Goal: Information Seeking & Learning: Learn about a topic

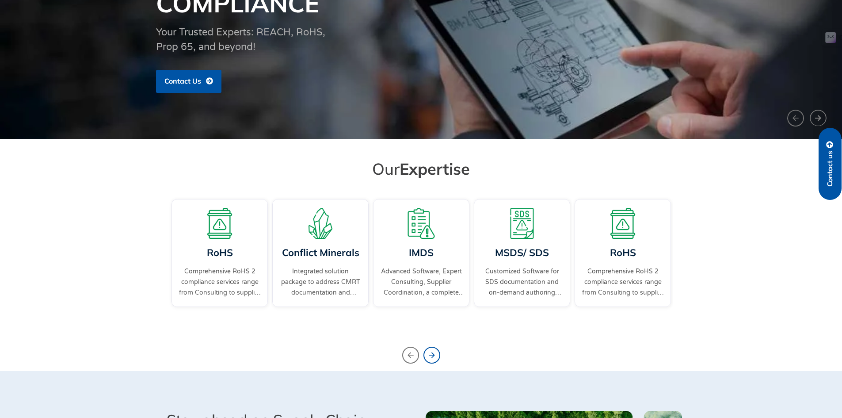
click at [430, 356] on icon "Next slide" at bounding box center [431, 354] width 17 height 17
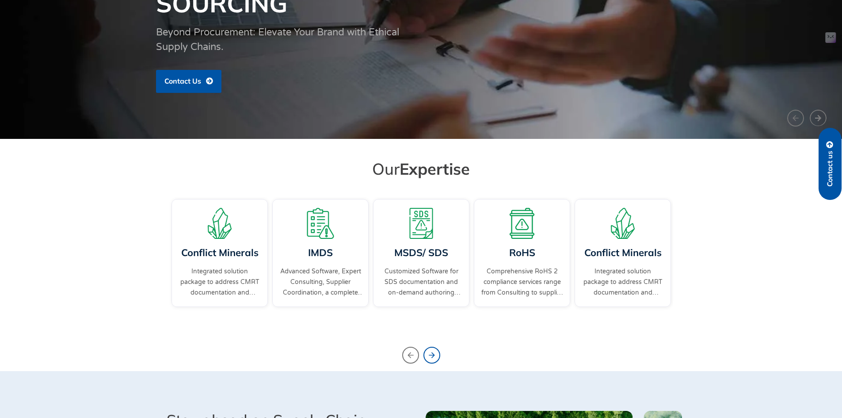
click at [430, 356] on icon "Next slide" at bounding box center [431, 354] width 17 height 17
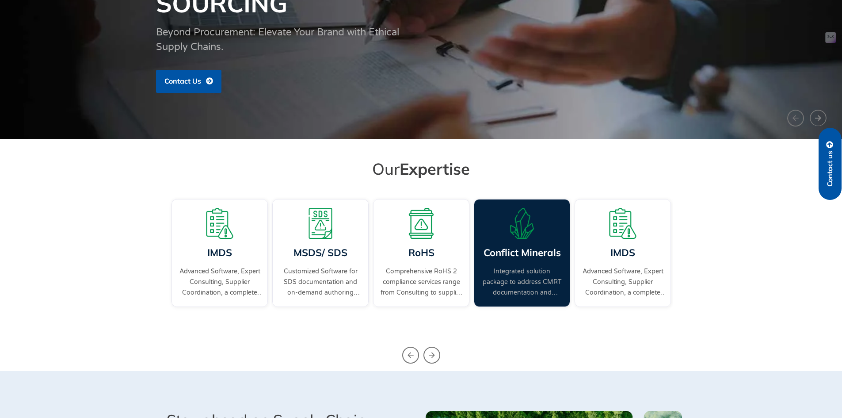
click at [514, 279] on link "Integrated solution package to address CMRT documentation and supplier engageme…" at bounding box center [522, 282] width 82 height 32
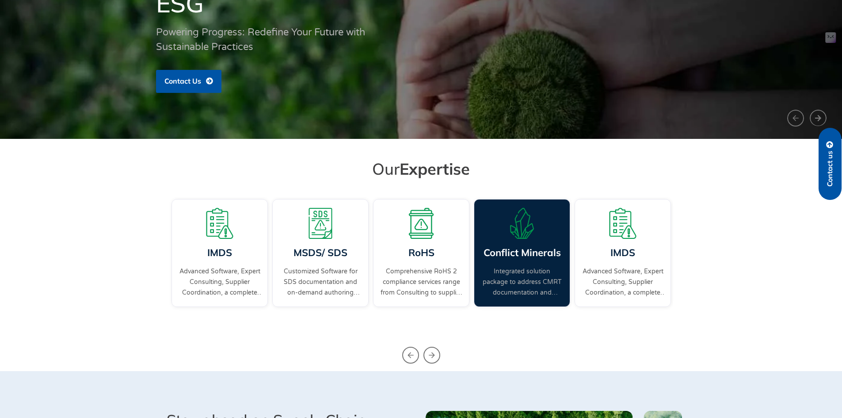
click at [542, 251] on link "Conflict Minerals" at bounding box center [521, 252] width 77 height 12
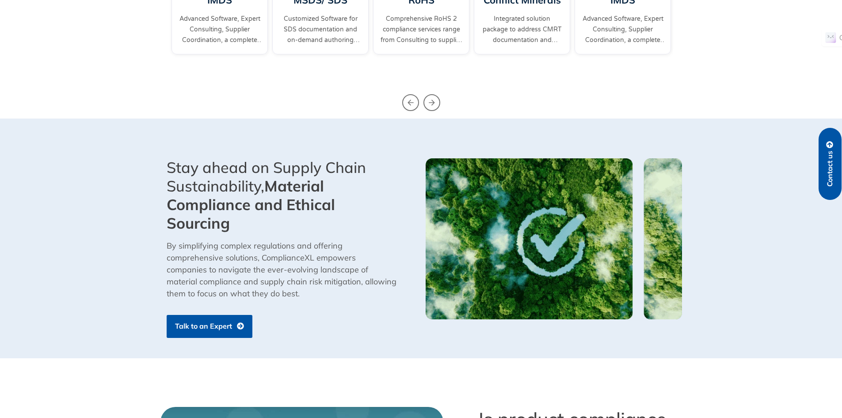
scroll to position [408, 0]
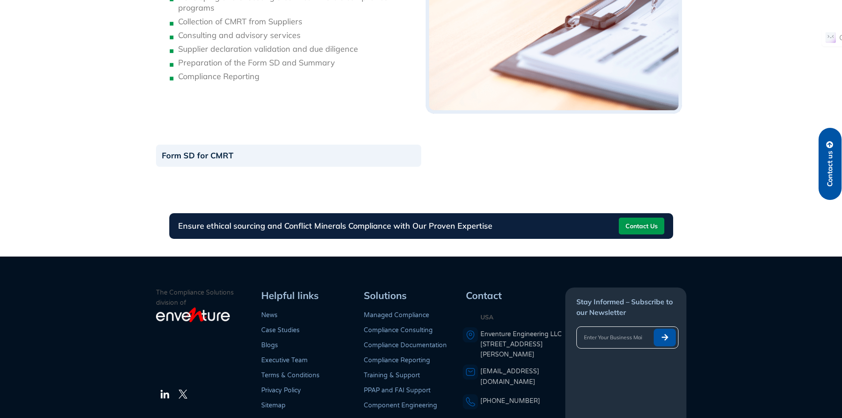
scroll to position [1038, 0]
